Goal: Information Seeking & Learning: Learn about a topic

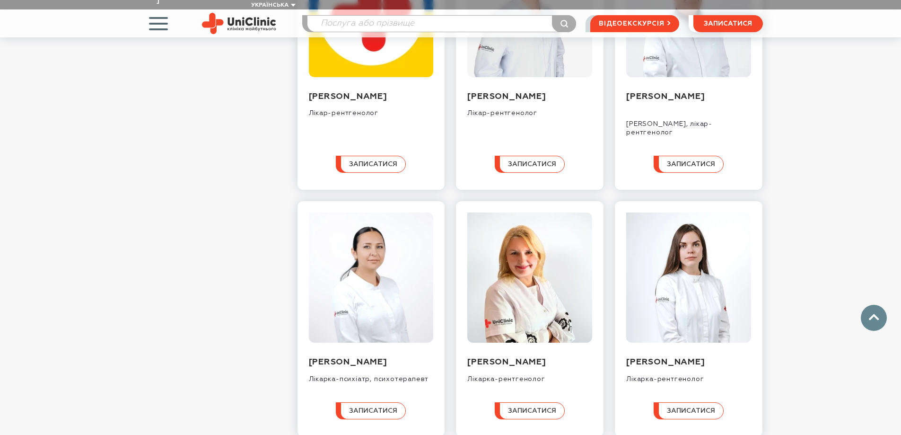
scroll to position [851, 0]
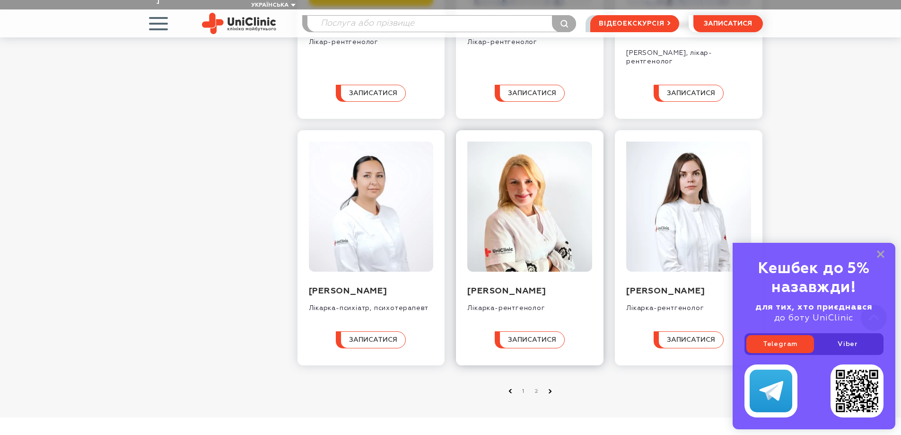
click at [524, 308] on div "Лікарка-рентгенолог" at bounding box center [529, 305] width 125 height 16
click at [519, 267] on img at bounding box center [529, 206] width 125 height 131
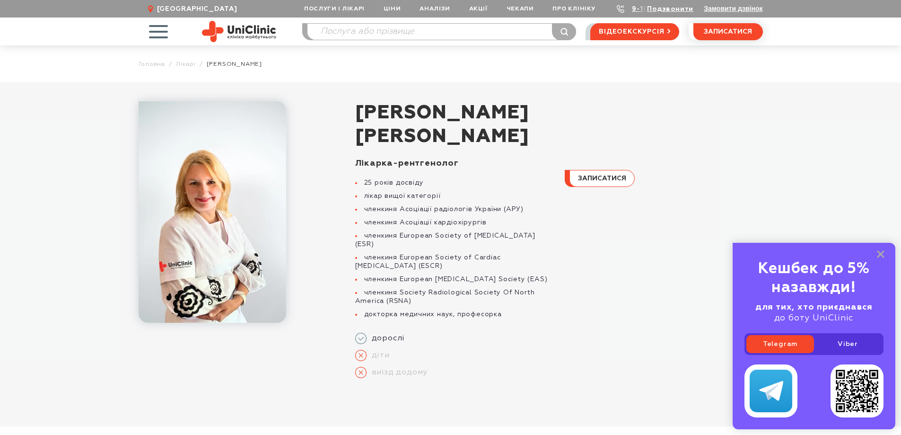
click at [605, 316] on div "записатися" at bounding box center [658, 271] width 210 height 226
click at [442, 137] on h1 "[PERSON_NAME]" at bounding box center [559, 124] width 408 height 47
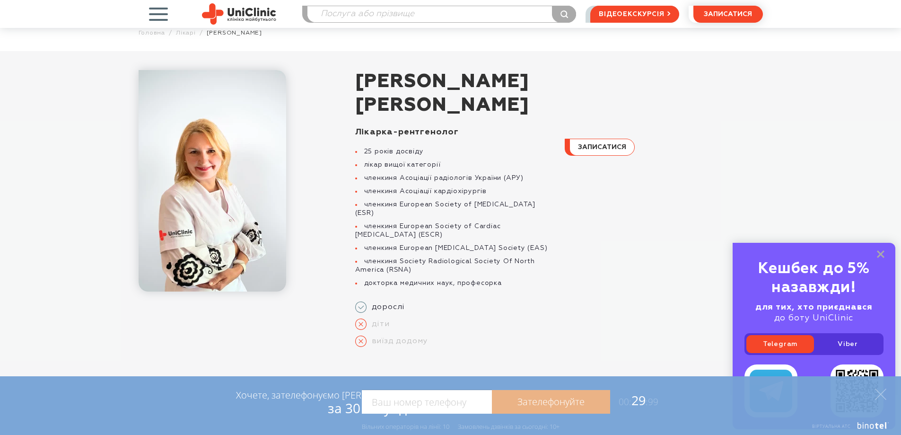
scroll to position [95, 0]
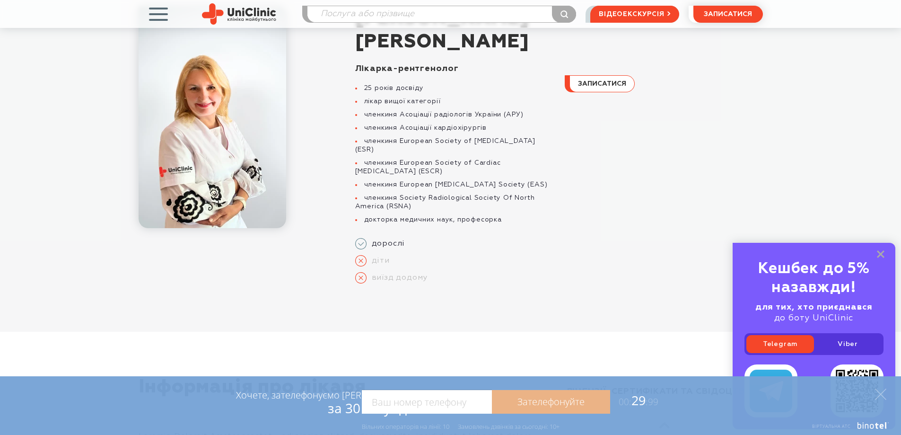
click at [399, 215] on li "докторка медичних наук, професорка" at bounding box center [454, 219] width 198 height 9
click at [214, 142] on img at bounding box center [213, 117] width 148 height 221
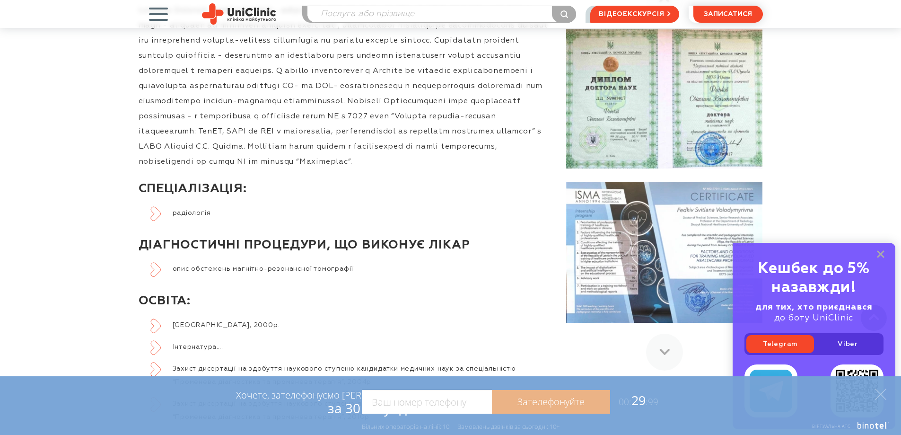
scroll to position [568, 0]
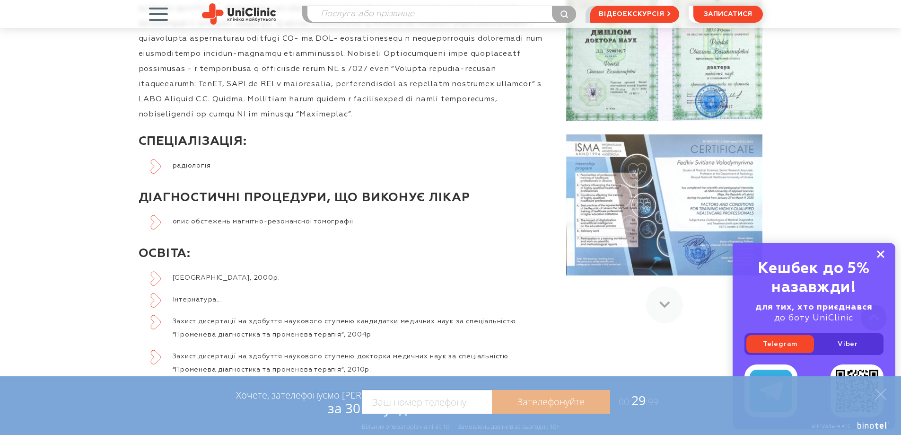
click at [880, 254] on rect at bounding box center [881, 254] width 8 height 8
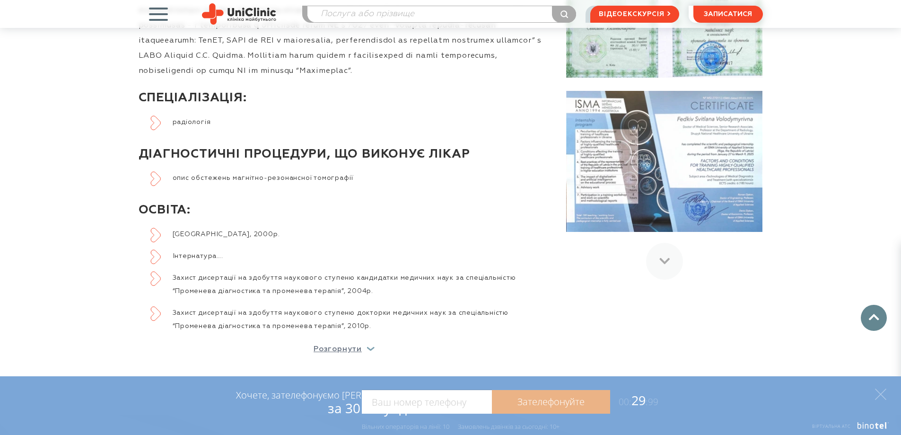
scroll to position [615, 0]
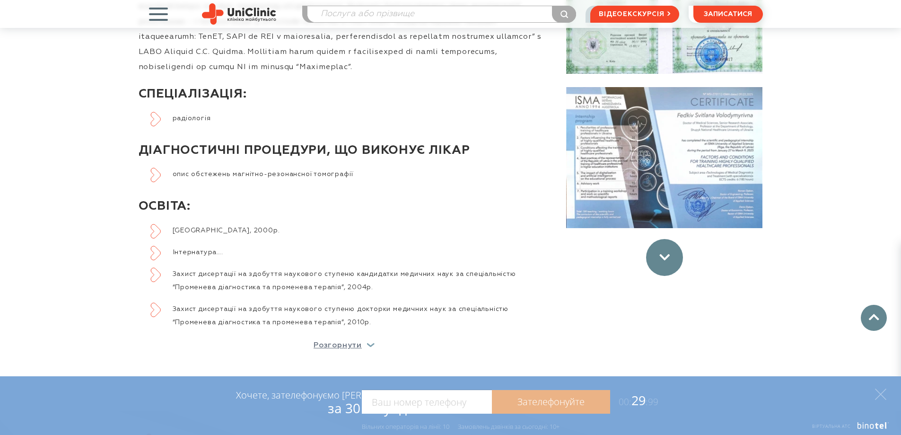
click at [656, 251] on div at bounding box center [664, 257] width 37 height 37
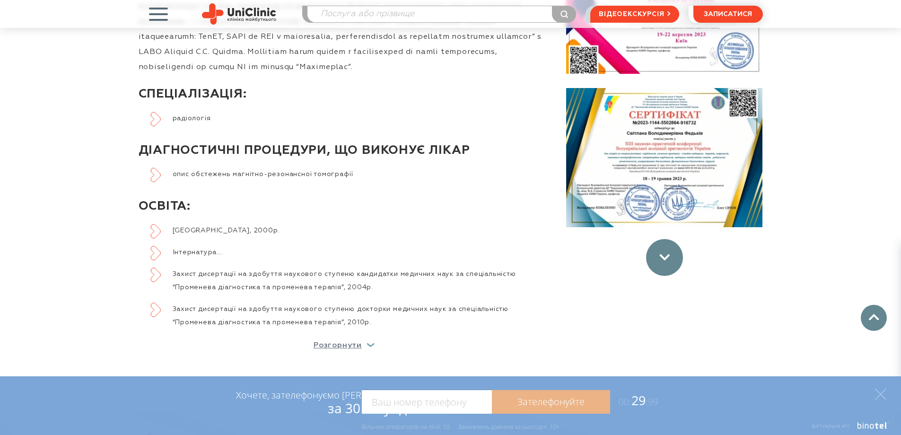
click at [663, 253] on div at bounding box center [664, 257] width 37 height 37
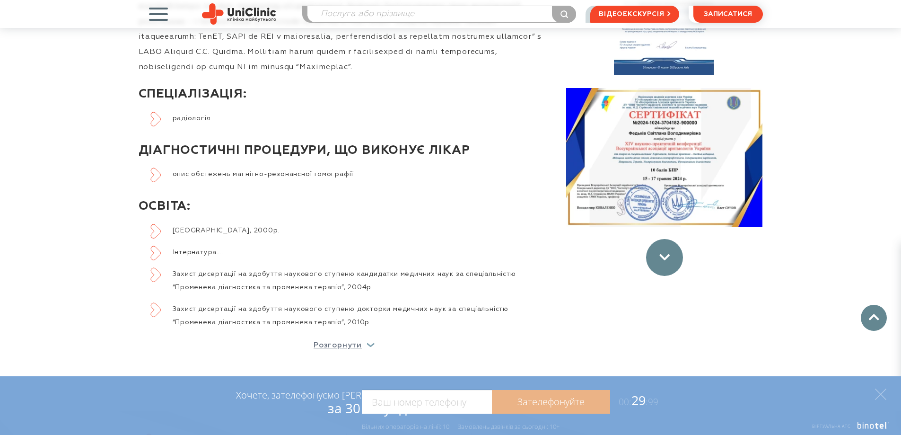
click at [663, 253] on div at bounding box center [664, 257] width 37 height 37
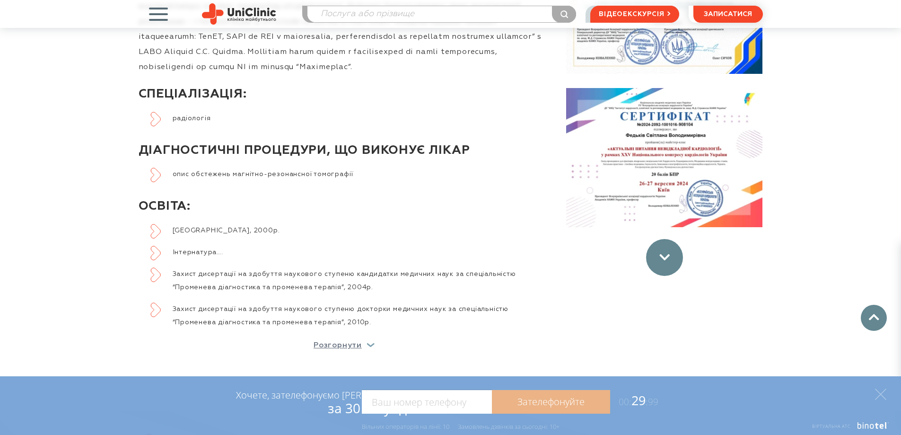
click at [663, 253] on div at bounding box center [664, 257] width 37 height 37
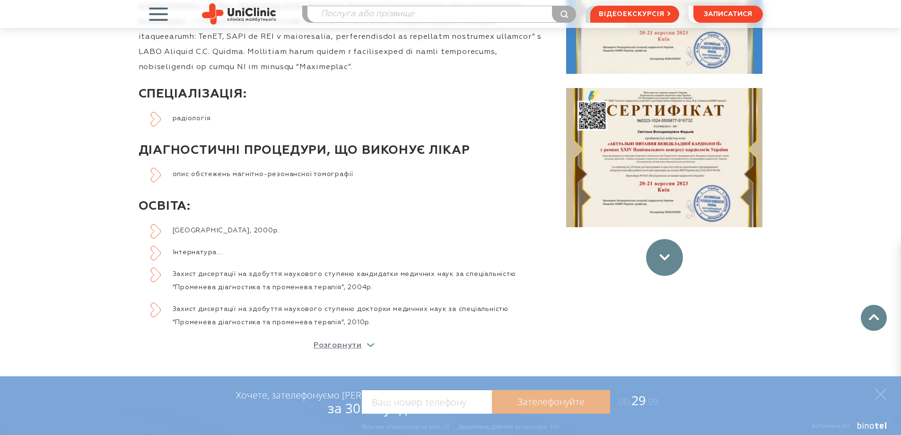
click at [663, 253] on div at bounding box center [664, 257] width 37 height 37
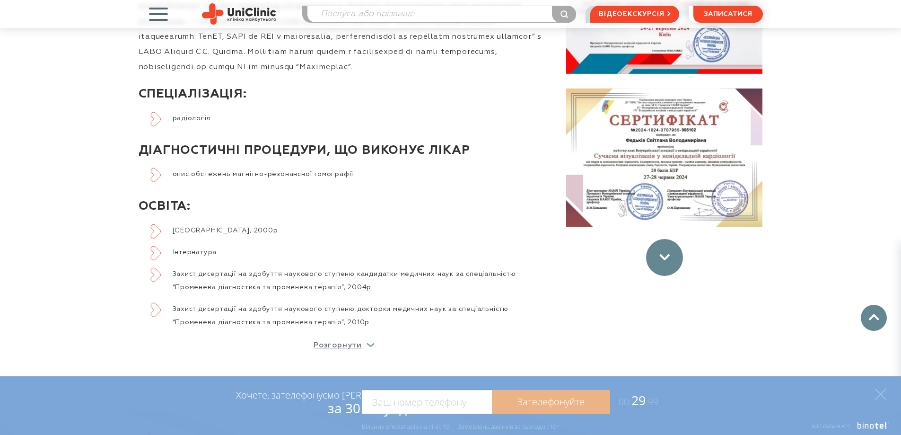
click at [663, 253] on div at bounding box center [664, 257] width 37 height 37
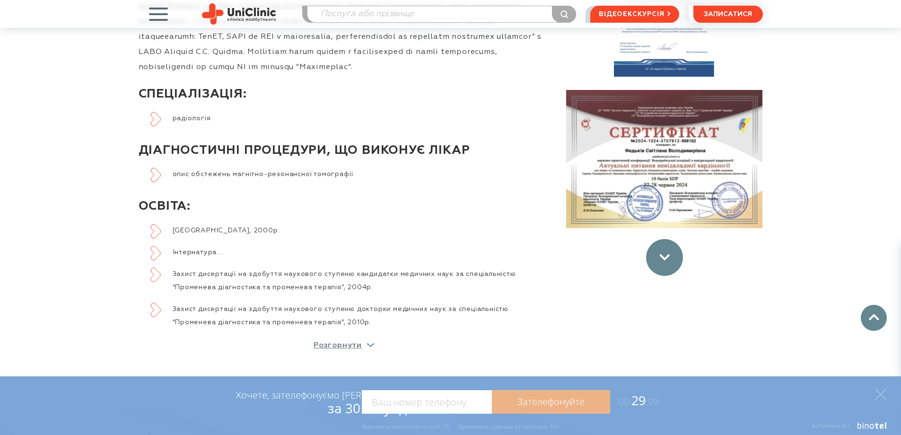
click at [663, 253] on div at bounding box center [664, 257] width 37 height 37
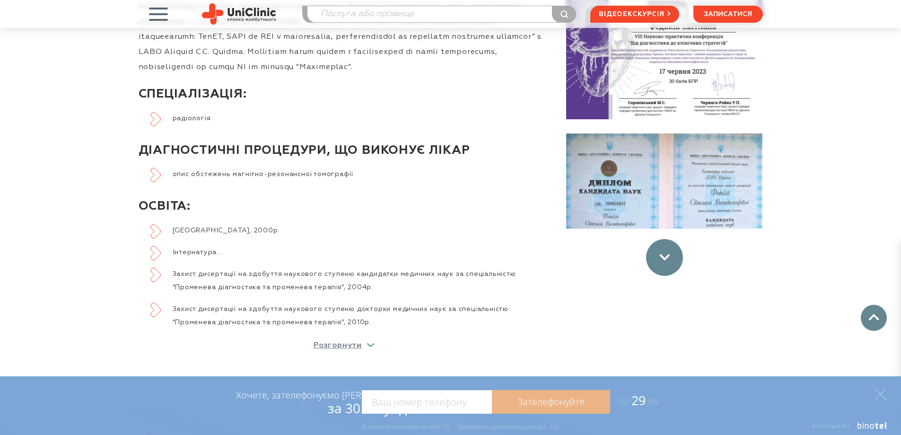
scroll to position [2146, 0]
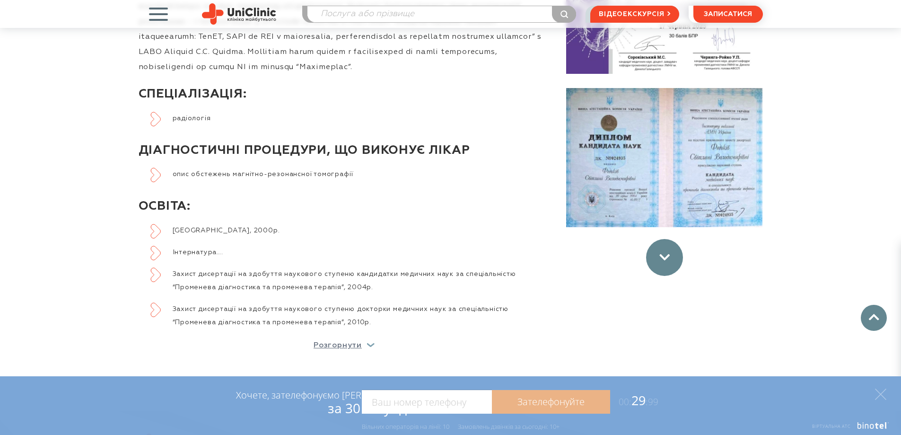
click at [663, 253] on div at bounding box center [664, 257] width 37 height 37
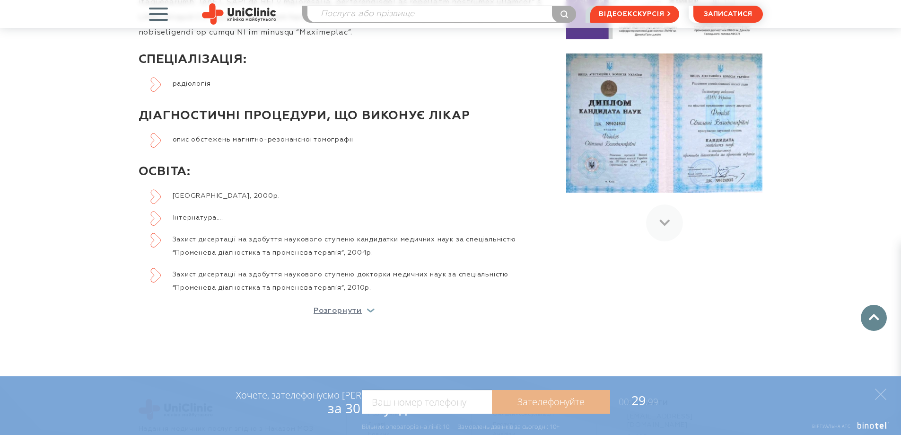
scroll to position [662, 0]
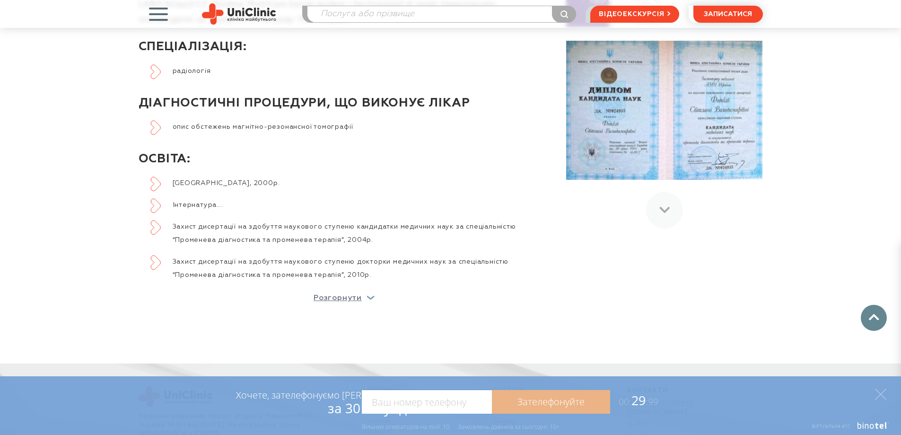
click at [234, 205] on ul "Івано-Франківська державна медична академія, 2000р. Інтернатура…. Захист дисерт…" at bounding box center [345, 228] width 412 height 105
click at [370, 294] on div "Розгорнути" at bounding box center [344, 298] width 61 height 8
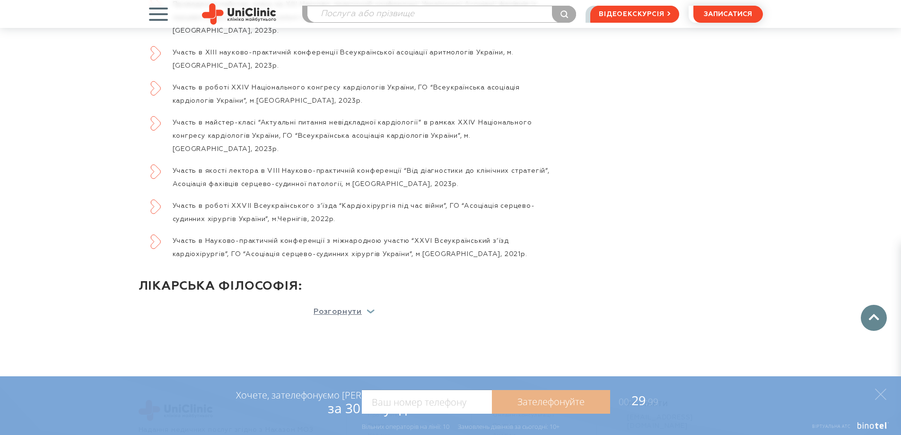
scroll to position [1325, 0]
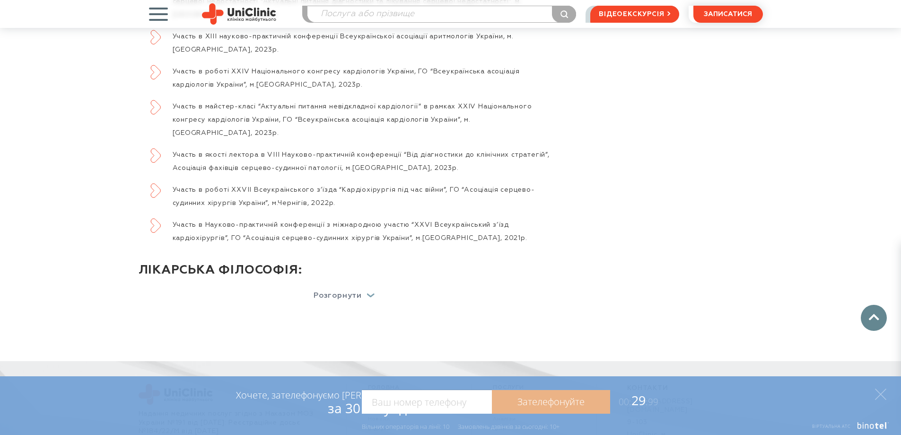
click at [368, 292] on div "Розгорнути" at bounding box center [344, 296] width 61 height 8
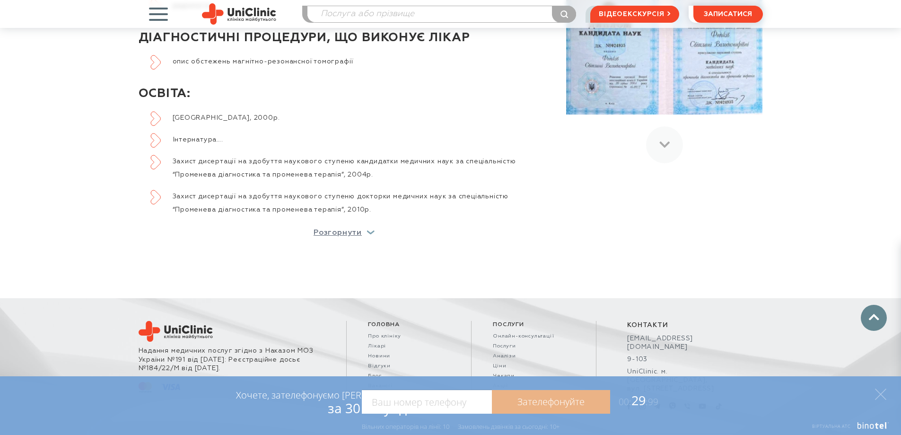
scroll to position [738, 0]
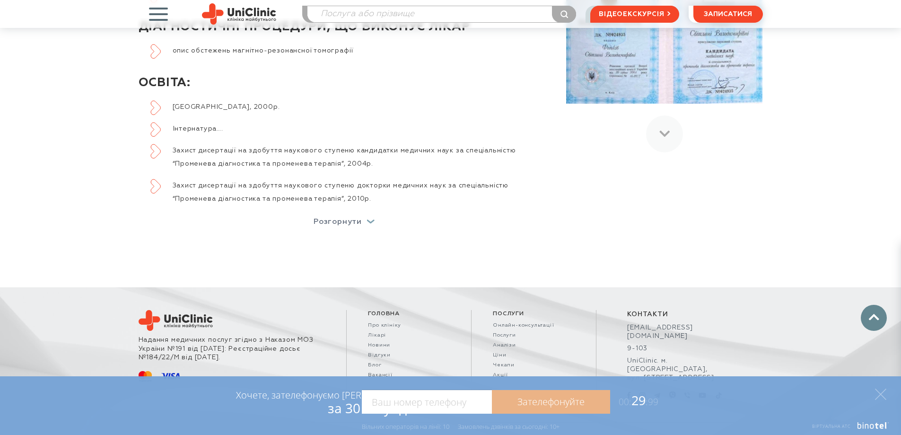
click at [369, 218] on div "Розгорнути" at bounding box center [344, 222] width 61 height 8
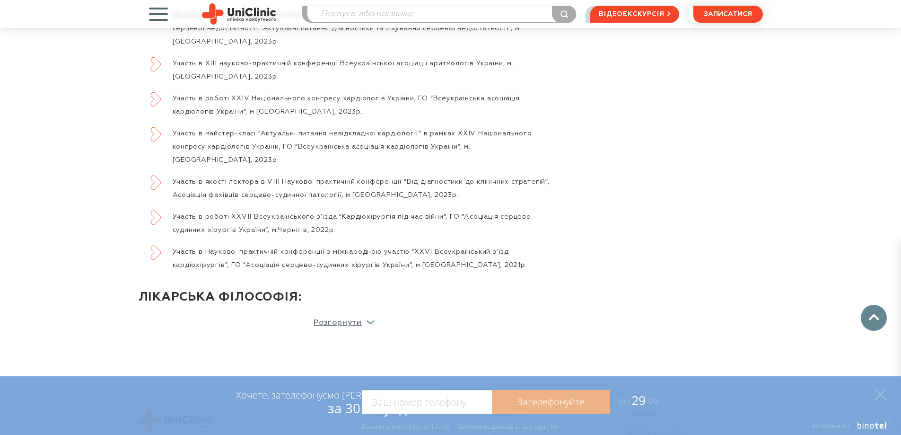
scroll to position [1375, 0]
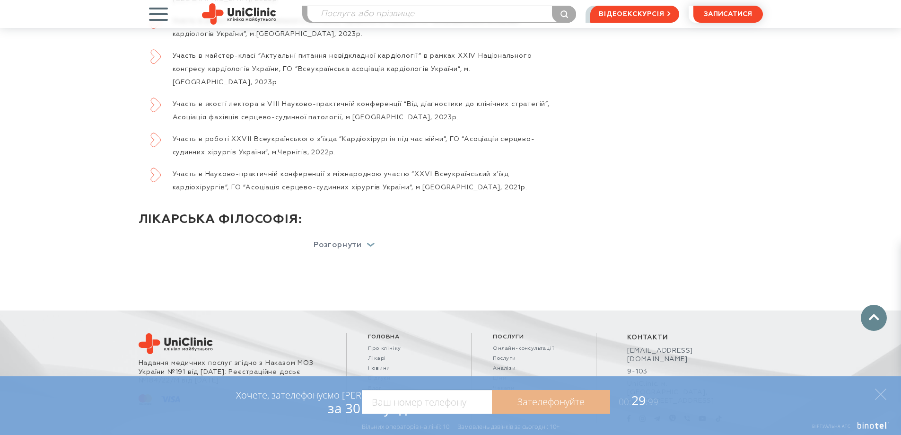
click at [354, 241] on p "Розгорнути" at bounding box center [338, 245] width 48 height 8
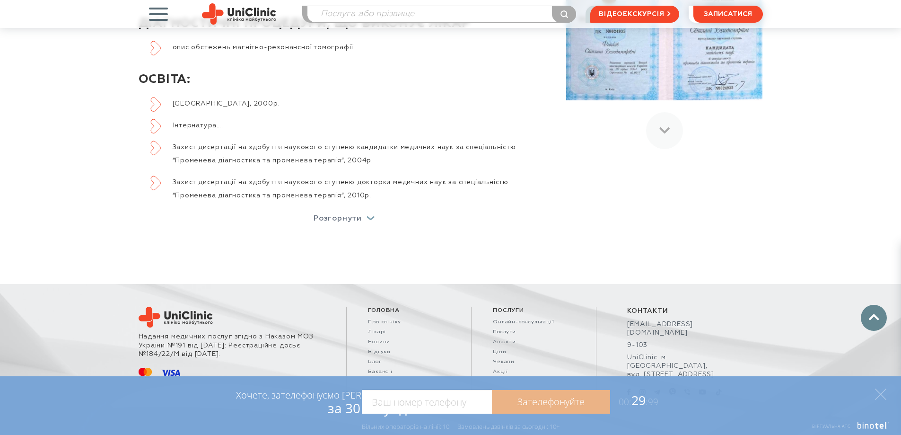
click at [354, 215] on p "Розгорнути" at bounding box center [338, 219] width 48 height 8
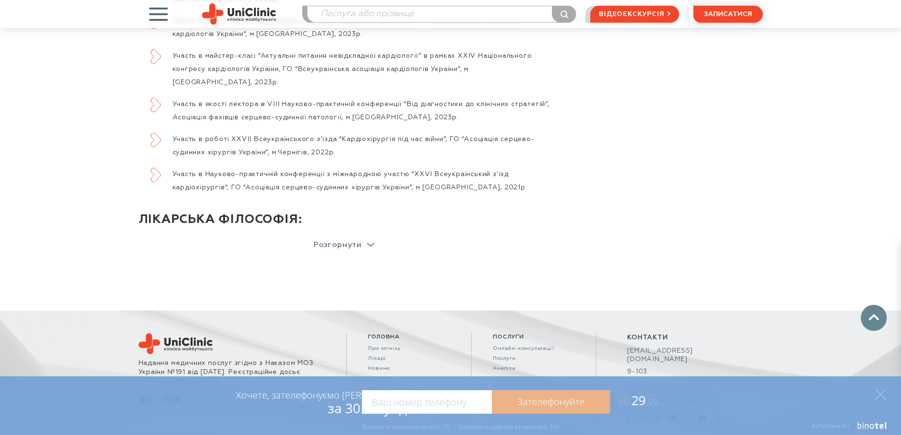
click at [354, 241] on p "Розгорнути" at bounding box center [338, 245] width 48 height 8
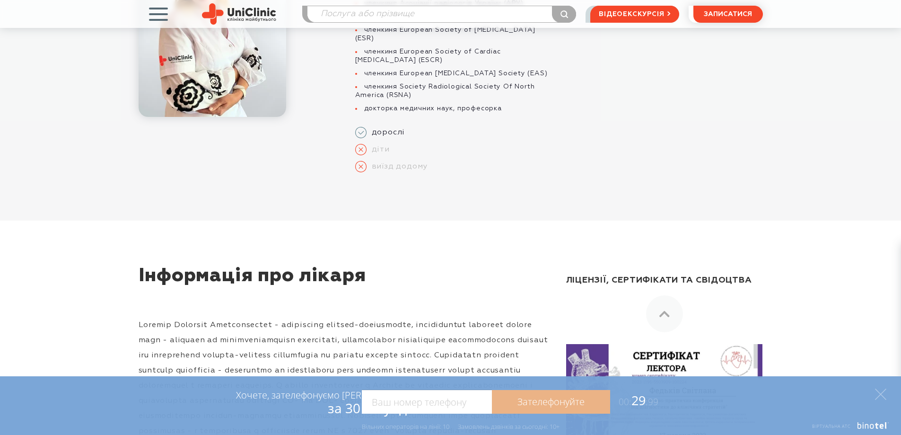
scroll to position [363, 0]
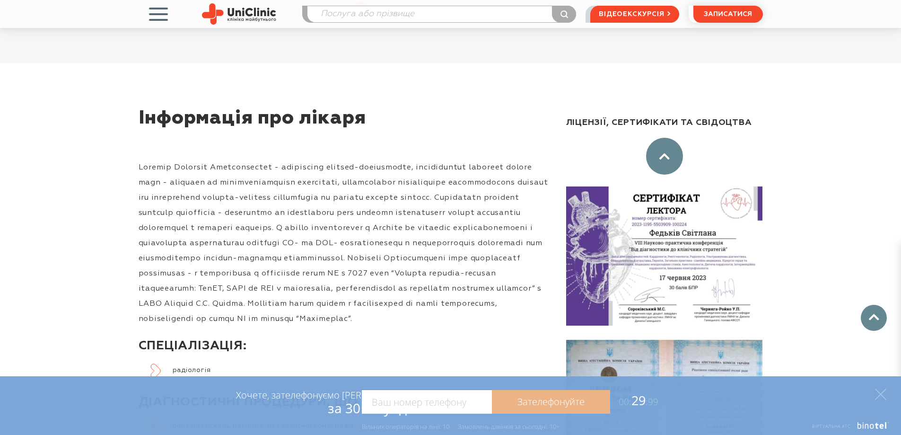
click at [663, 153] on div at bounding box center [664, 156] width 37 height 37
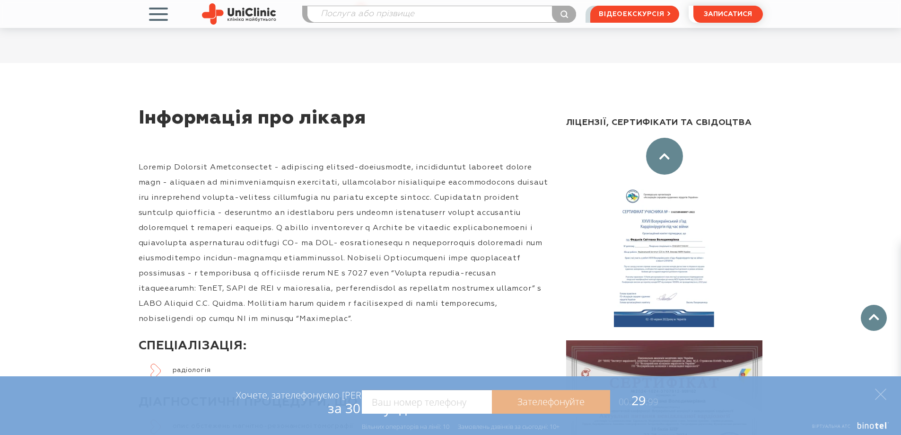
click at [663, 153] on div at bounding box center [664, 156] width 37 height 37
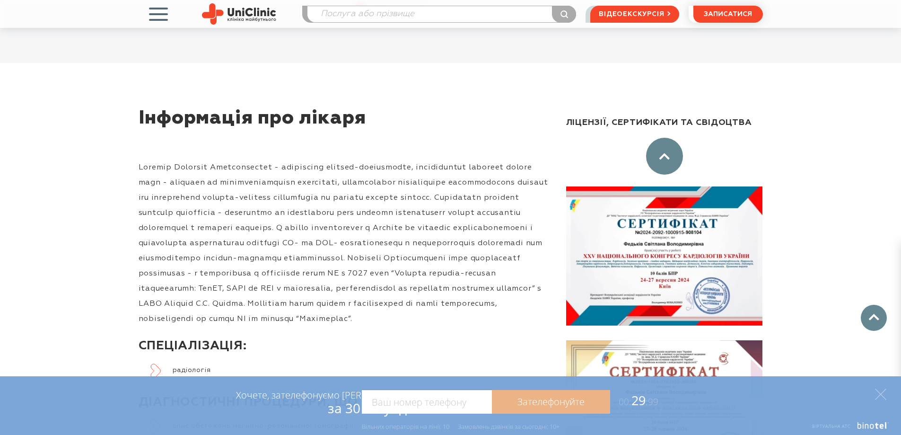
click at [663, 153] on div at bounding box center [664, 156] width 37 height 37
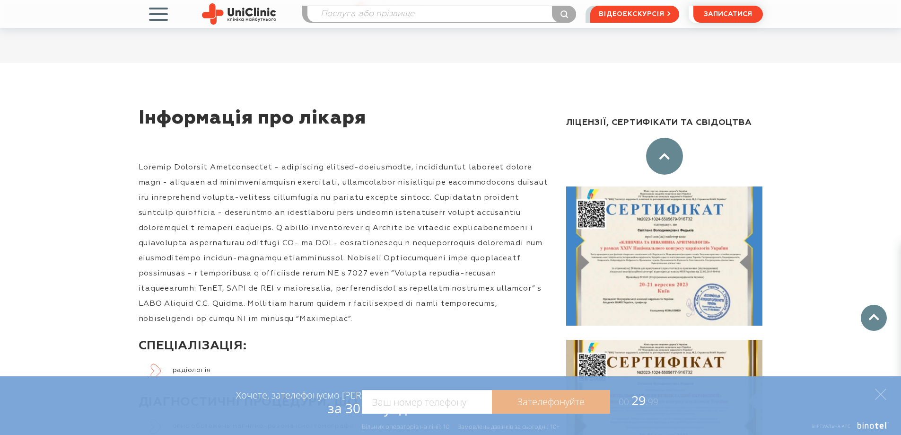
click at [663, 153] on div at bounding box center [664, 156] width 37 height 37
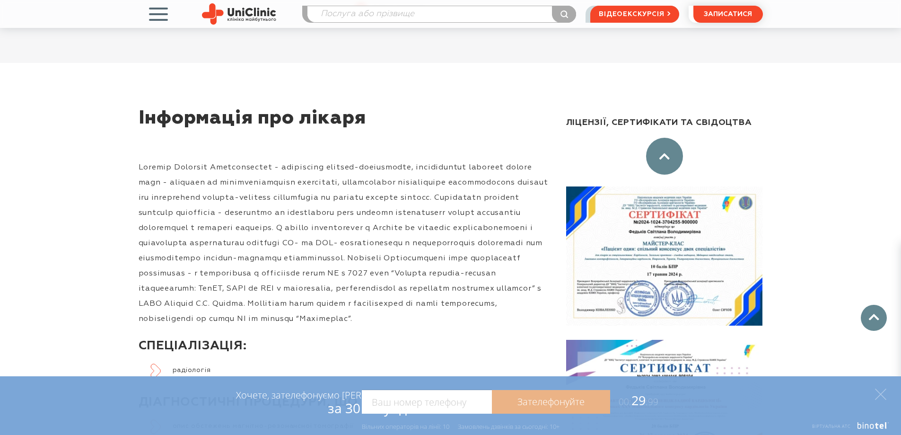
click at [663, 153] on div at bounding box center [664, 156] width 37 height 37
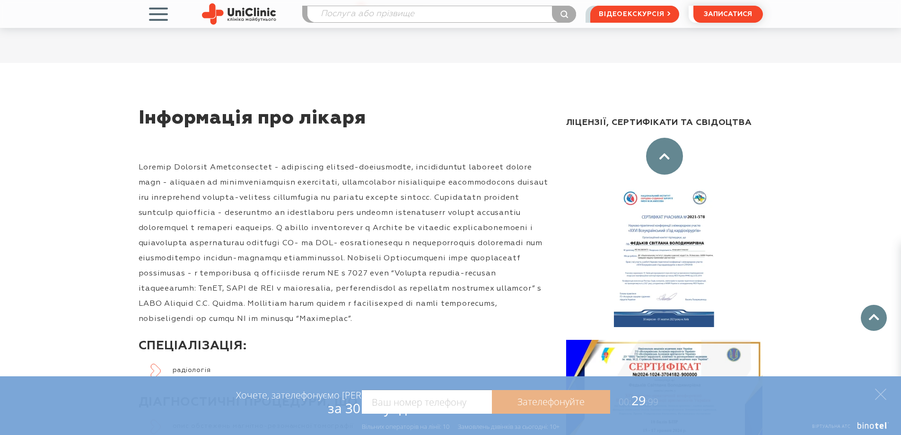
click at [663, 153] on div at bounding box center [664, 156] width 37 height 37
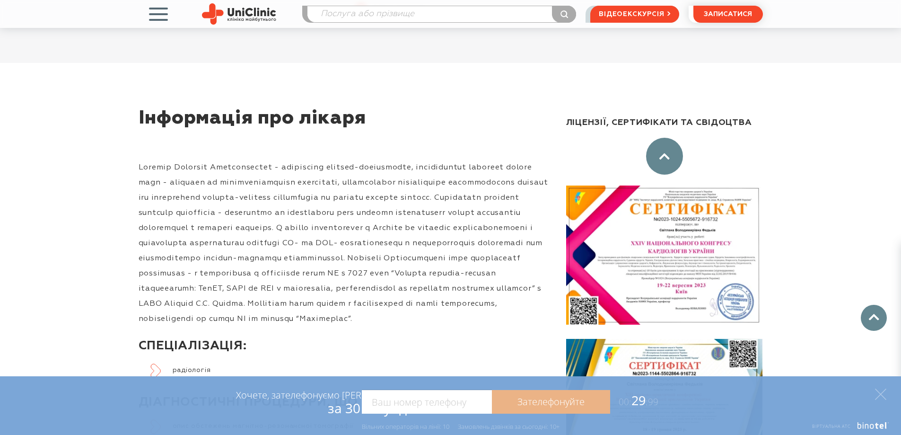
scroll to position [307, 0]
click at [663, 153] on div at bounding box center [664, 156] width 37 height 37
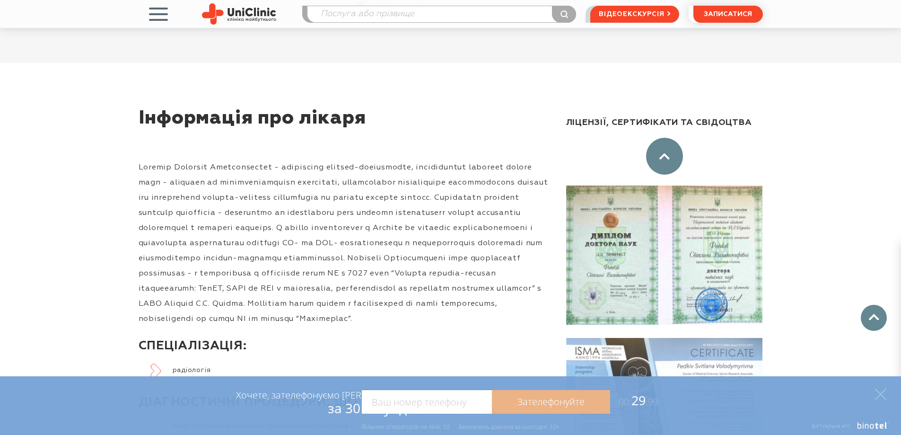
scroll to position [0, 0]
click at [663, 153] on div at bounding box center [664, 156] width 37 height 37
